Goal: Check status: Check status

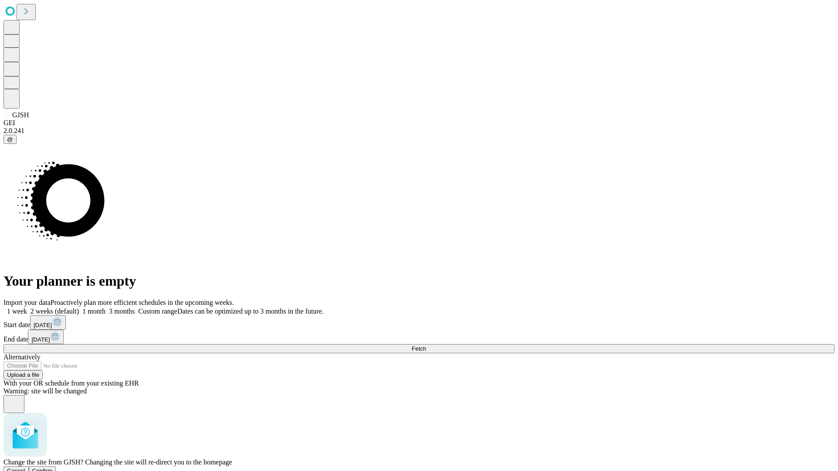
click at [53, 468] on span "Confirm" at bounding box center [42, 471] width 21 height 7
click at [27, 308] on label "1 week" at bounding box center [15, 311] width 24 height 7
click at [426, 346] on span "Fetch" at bounding box center [418, 349] width 14 height 7
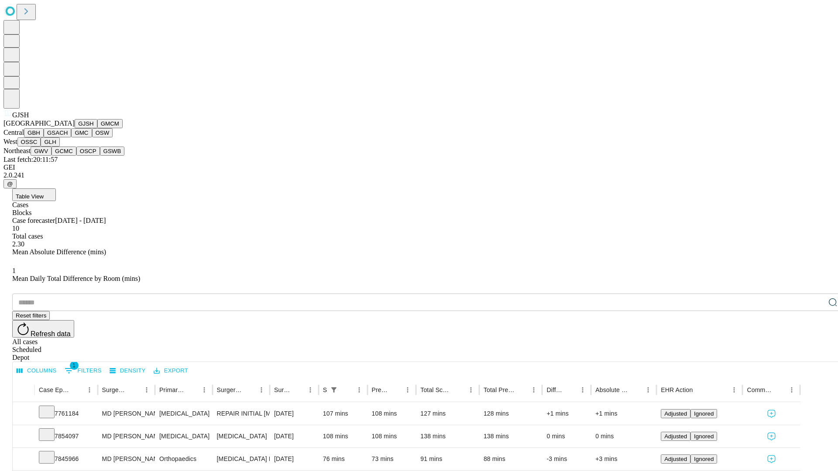
click at [97, 128] on button "GMCM" at bounding box center [109, 123] width 25 height 9
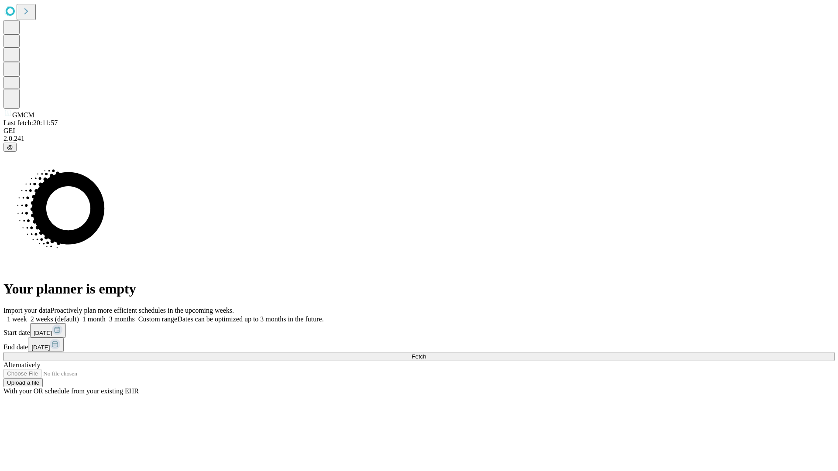
click at [27, 315] on label "1 week" at bounding box center [15, 318] width 24 height 7
click at [426, 353] on span "Fetch" at bounding box center [418, 356] width 14 height 7
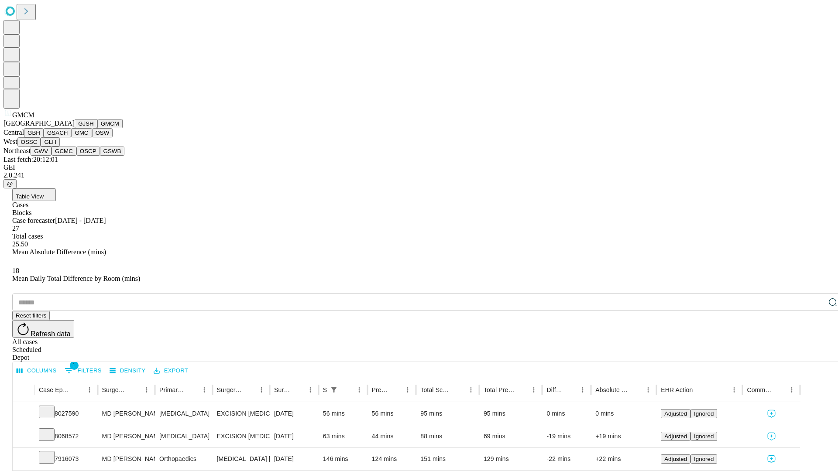
click at [44, 137] on button "GBH" at bounding box center [34, 132] width 20 height 9
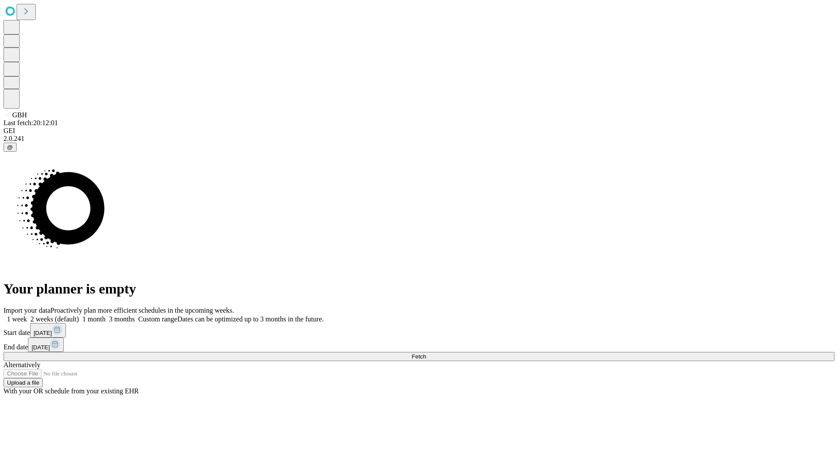
click at [27, 315] on label "1 week" at bounding box center [15, 318] width 24 height 7
click at [426, 353] on span "Fetch" at bounding box center [418, 356] width 14 height 7
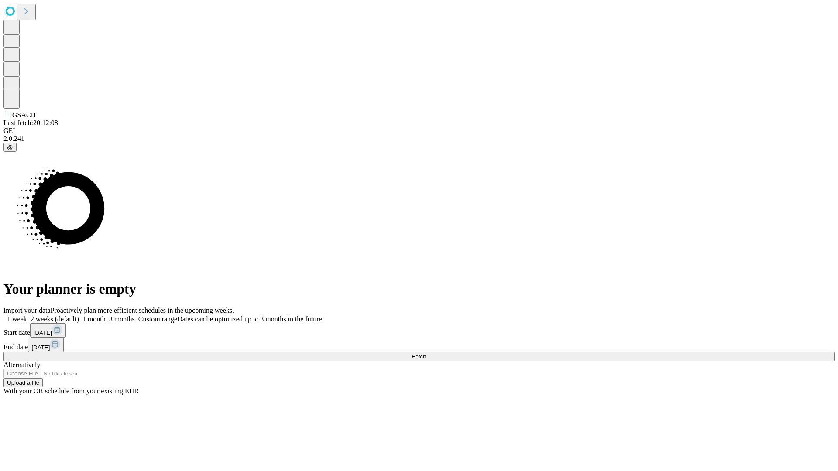
click at [27, 315] on label "1 week" at bounding box center [15, 318] width 24 height 7
click at [426, 353] on span "Fetch" at bounding box center [418, 356] width 14 height 7
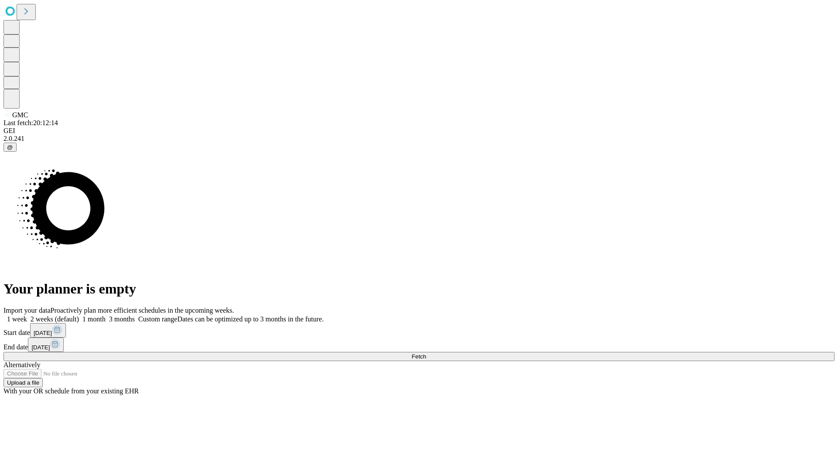
click at [27, 315] on label "1 week" at bounding box center [15, 318] width 24 height 7
click at [426, 353] on span "Fetch" at bounding box center [418, 356] width 14 height 7
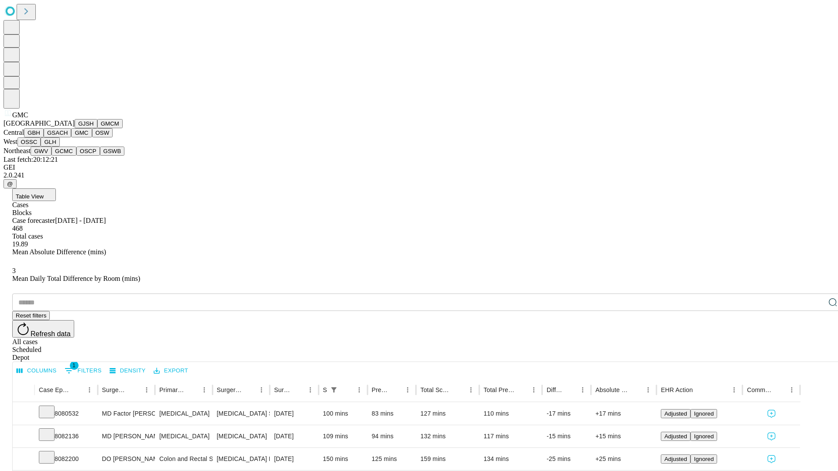
click at [92, 137] on button "OSW" at bounding box center [102, 132] width 21 height 9
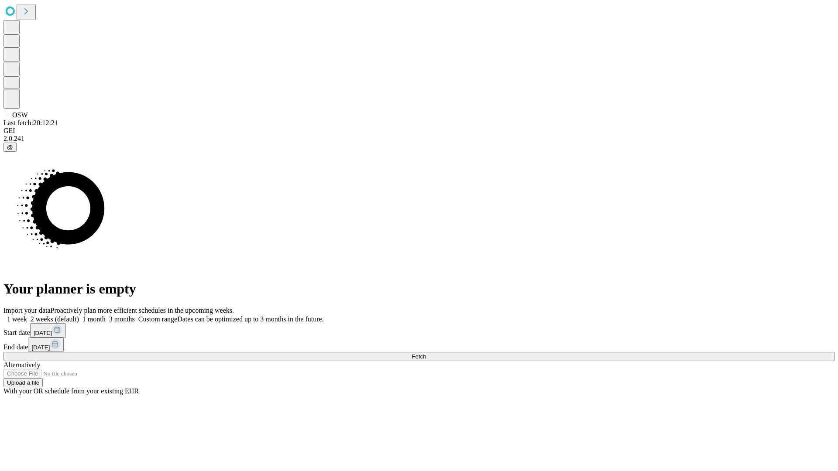
click at [27, 315] on label "1 week" at bounding box center [15, 318] width 24 height 7
click at [426, 353] on span "Fetch" at bounding box center [418, 356] width 14 height 7
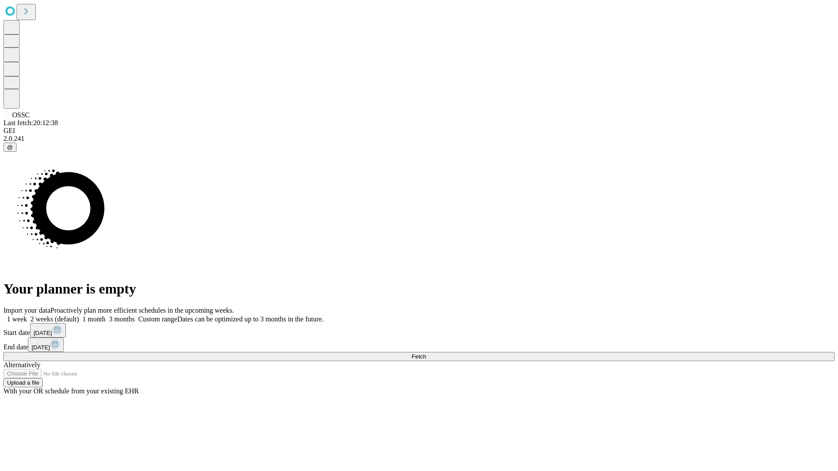
click at [27, 315] on label "1 week" at bounding box center [15, 318] width 24 height 7
click at [426, 353] on span "Fetch" at bounding box center [418, 356] width 14 height 7
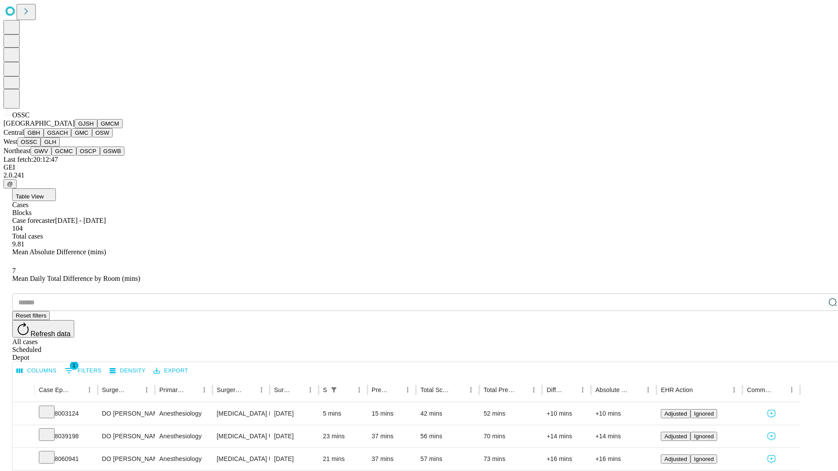
click at [59, 147] on button "GLH" at bounding box center [50, 141] width 19 height 9
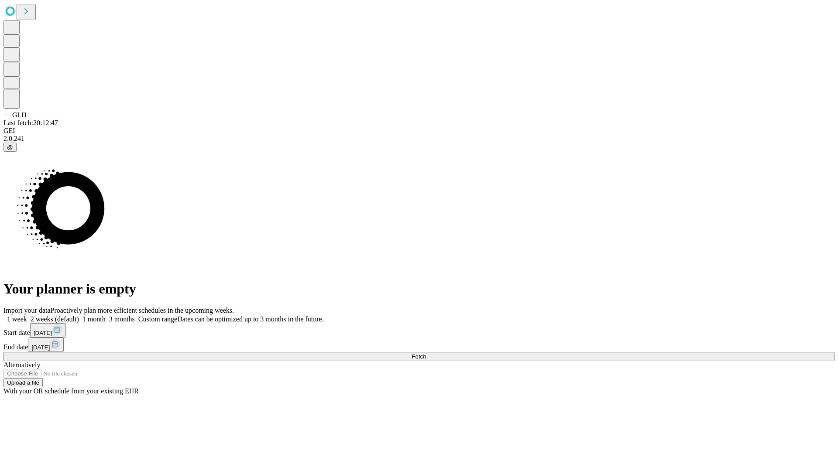
click at [27, 315] on label "1 week" at bounding box center [15, 318] width 24 height 7
click at [426, 353] on span "Fetch" at bounding box center [418, 356] width 14 height 7
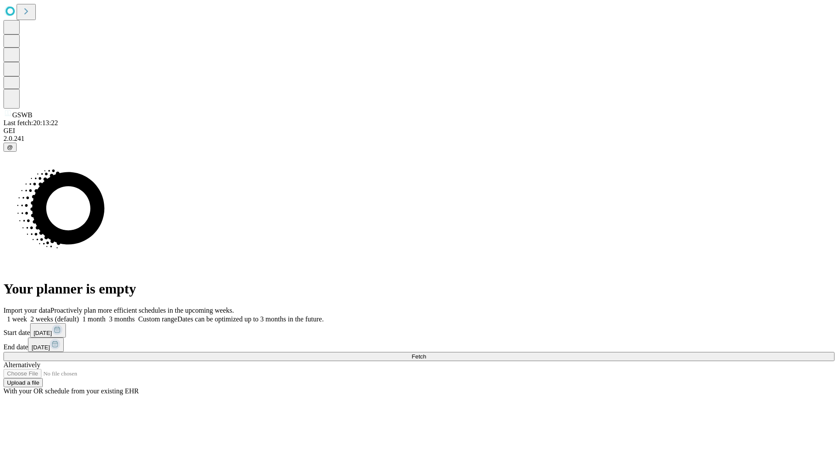
click at [27, 315] on label "1 week" at bounding box center [15, 318] width 24 height 7
click at [426, 353] on span "Fetch" at bounding box center [418, 356] width 14 height 7
